Goal: Transaction & Acquisition: Purchase product/service

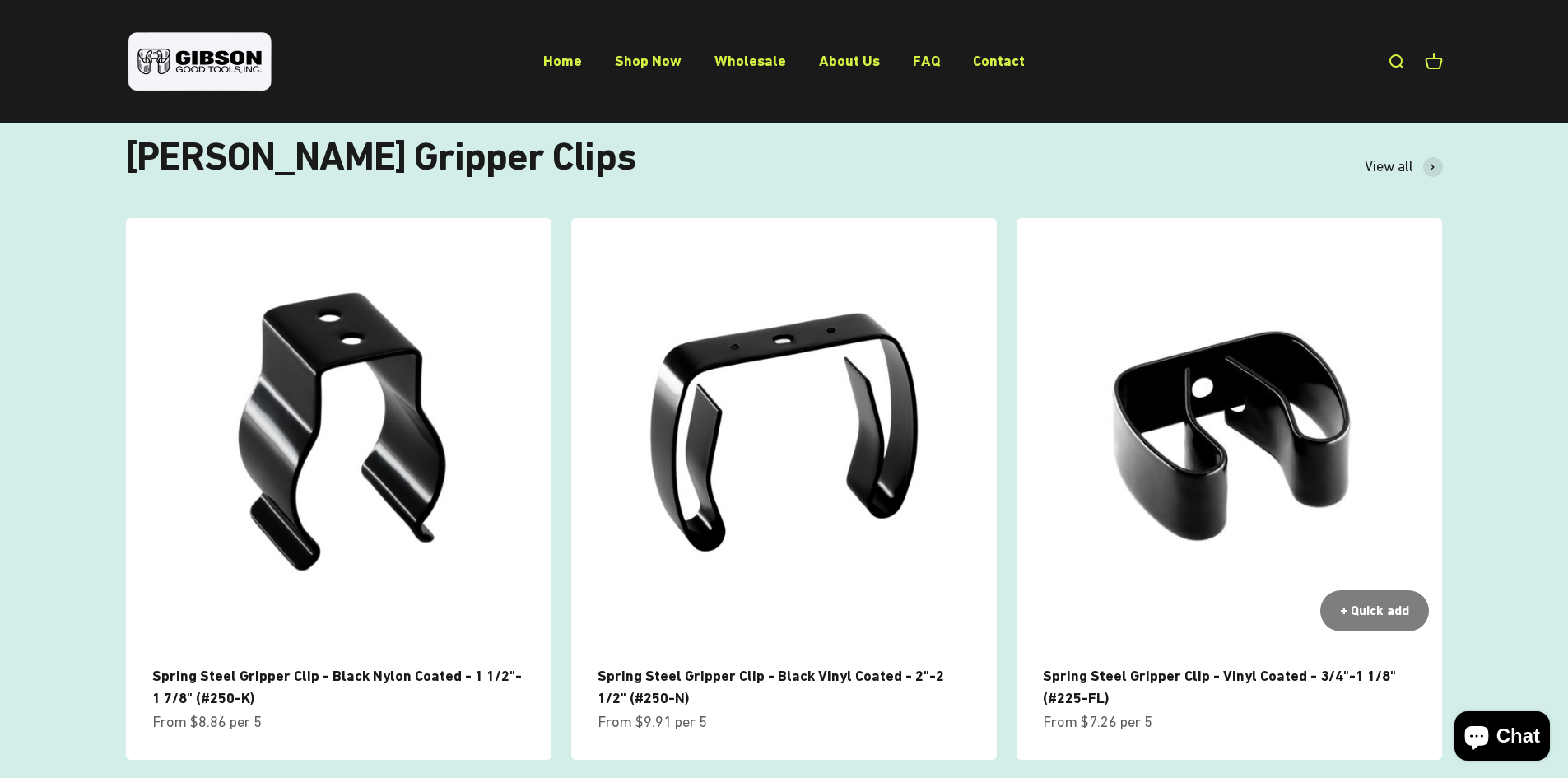
scroll to position [1070, 0]
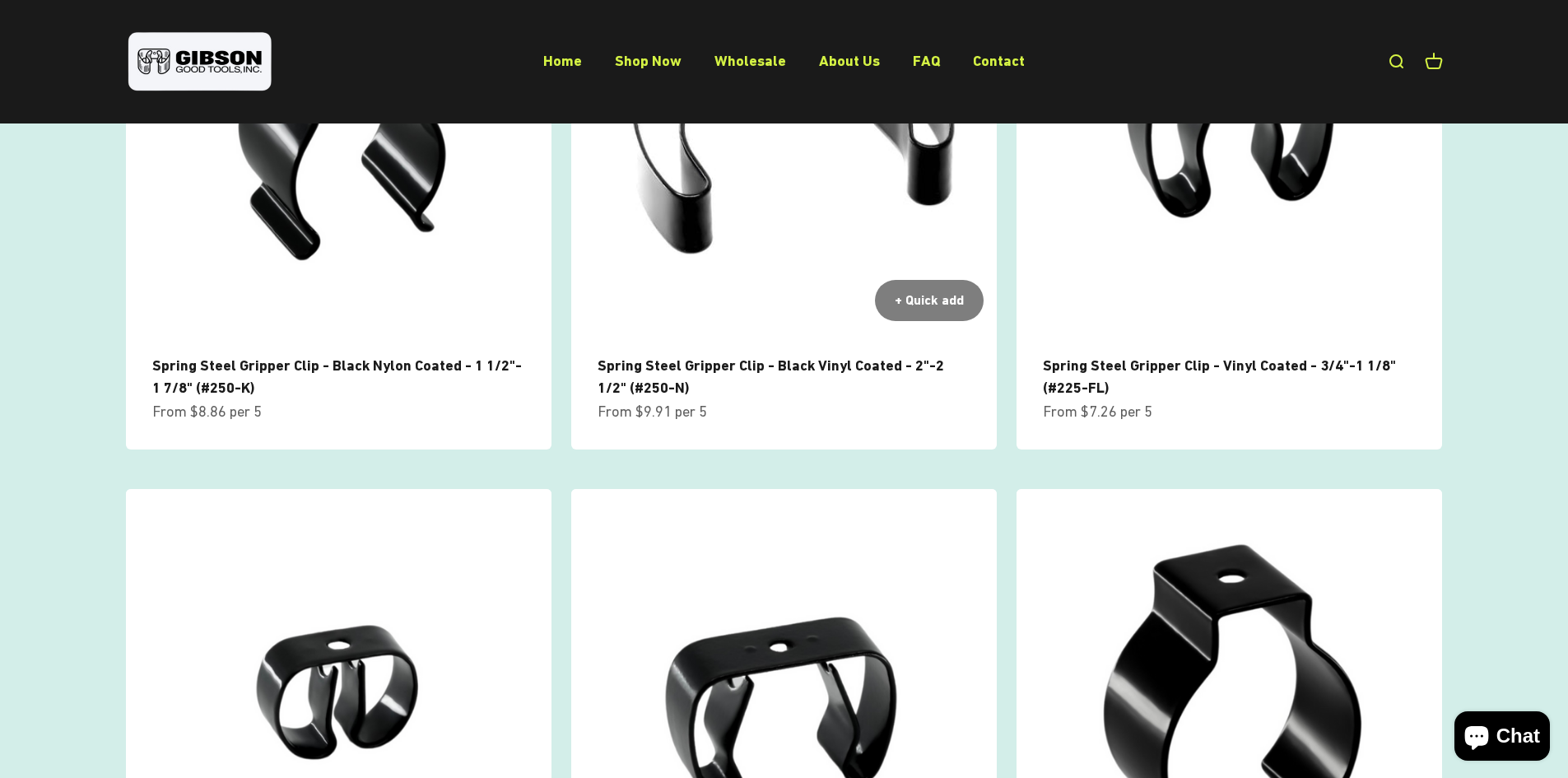
click at [678, 213] on img at bounding box center [784, 121] width 426 height 426
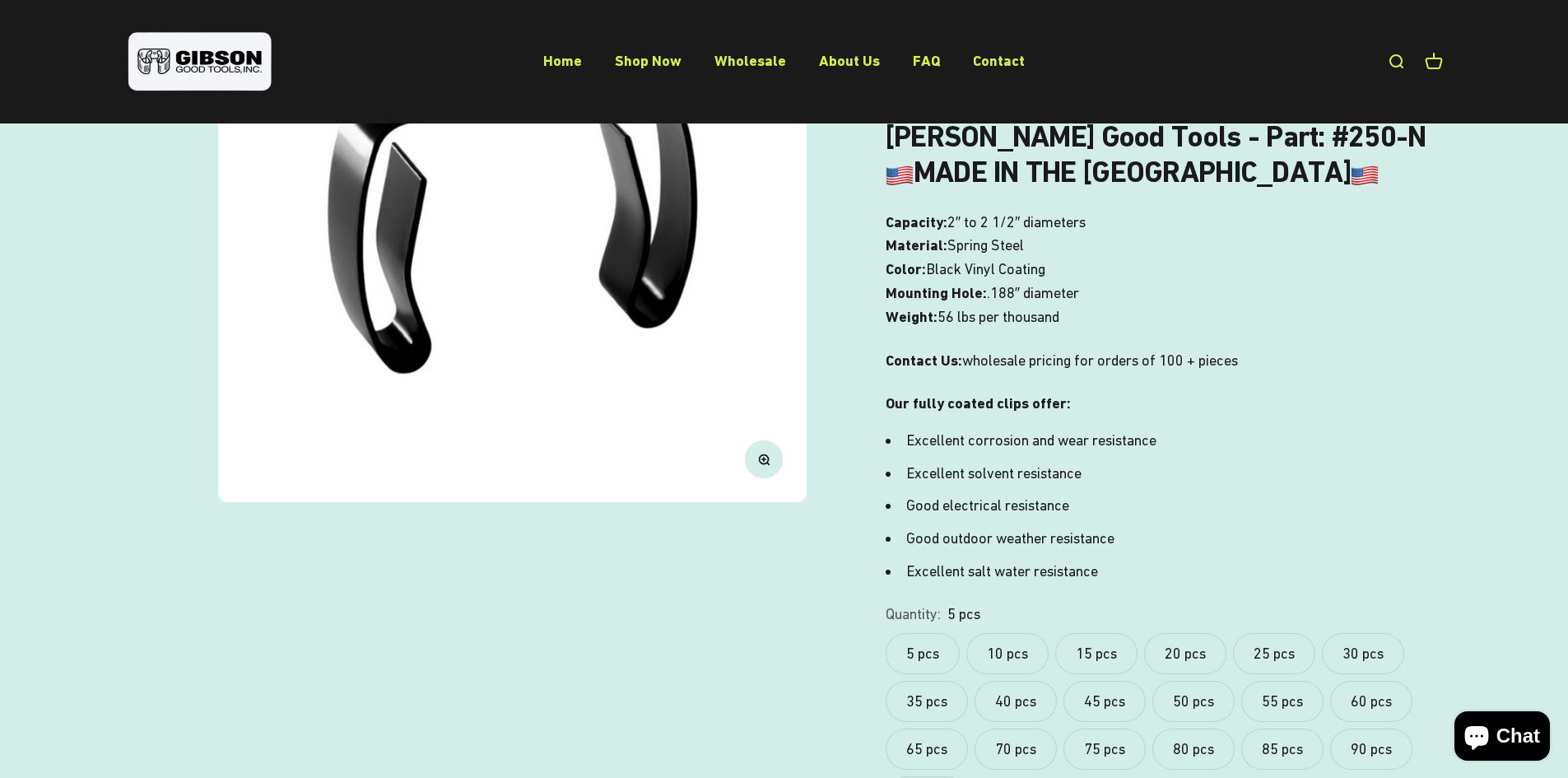
scroll to position [659, 0]
